Goal: Navigation & Orientation: Find specific page/section

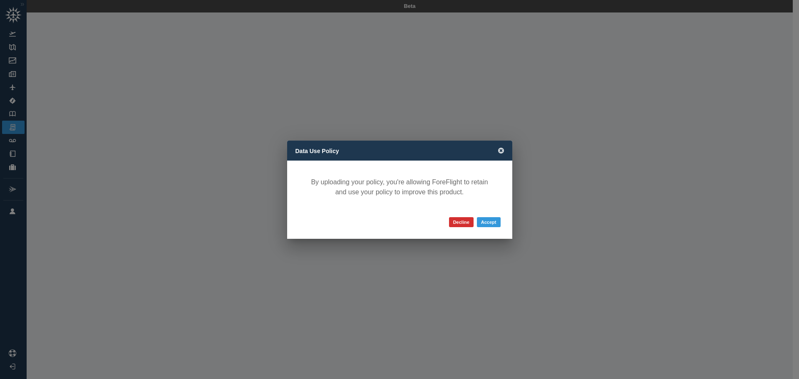
click at [500, 154] on span at bounding box center [501, 151] width 6 height 7
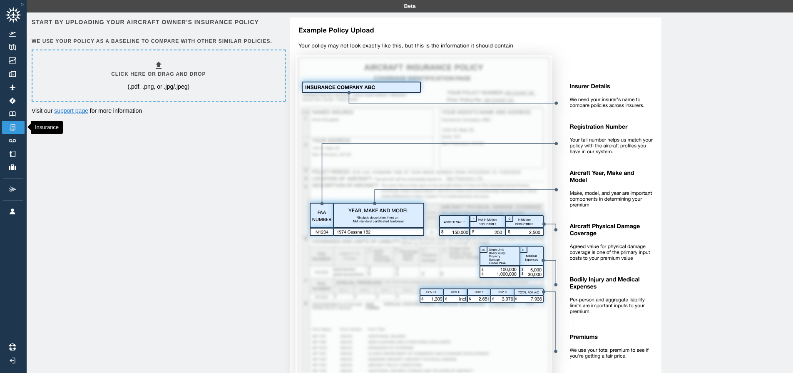
click at [11, 127] on img at bounding box center [12, 127] width 9 height 7
click at [12, 92] on link "Aircraft" at bounding box center [13, 87] width 22 height 13
